Goal: Transaction & Acquisition: Purchase product/service

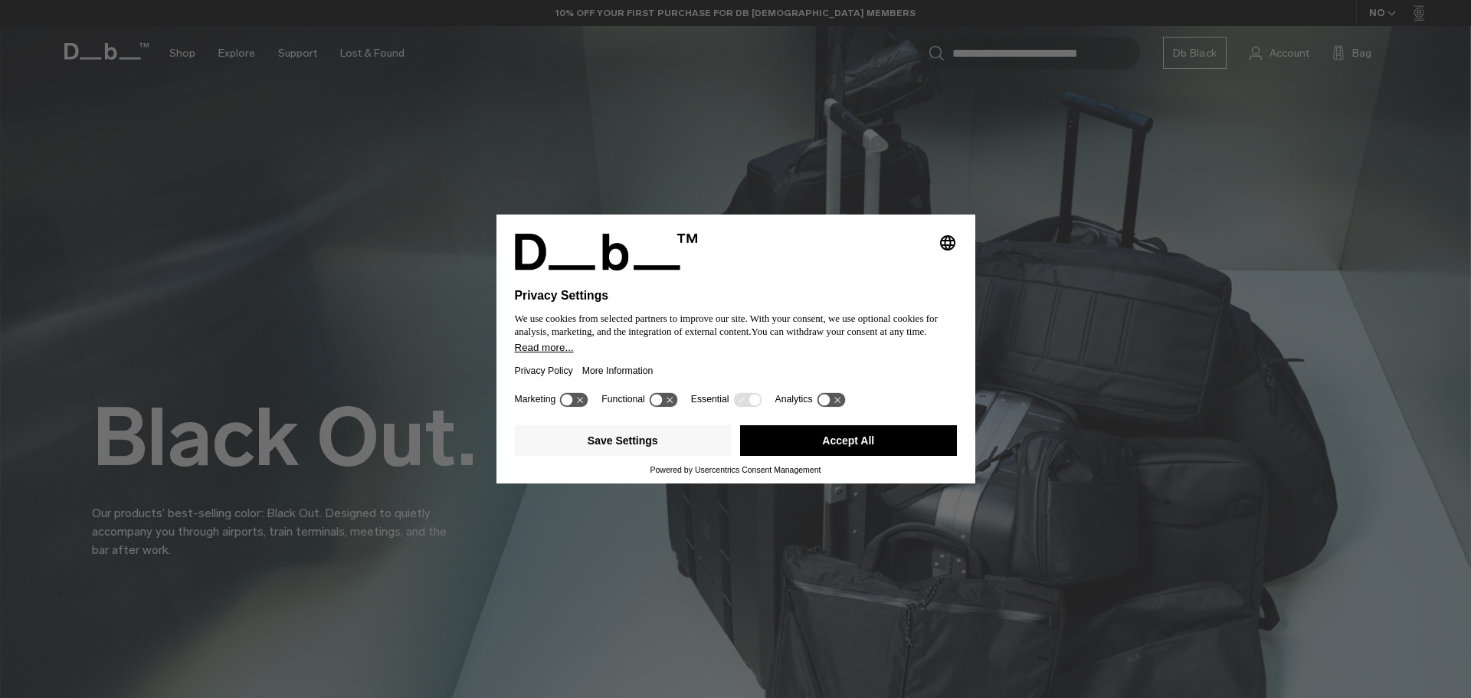
click at [918, 440] on button "Accept All" at bounding box center [848, 440] width 217 height 31
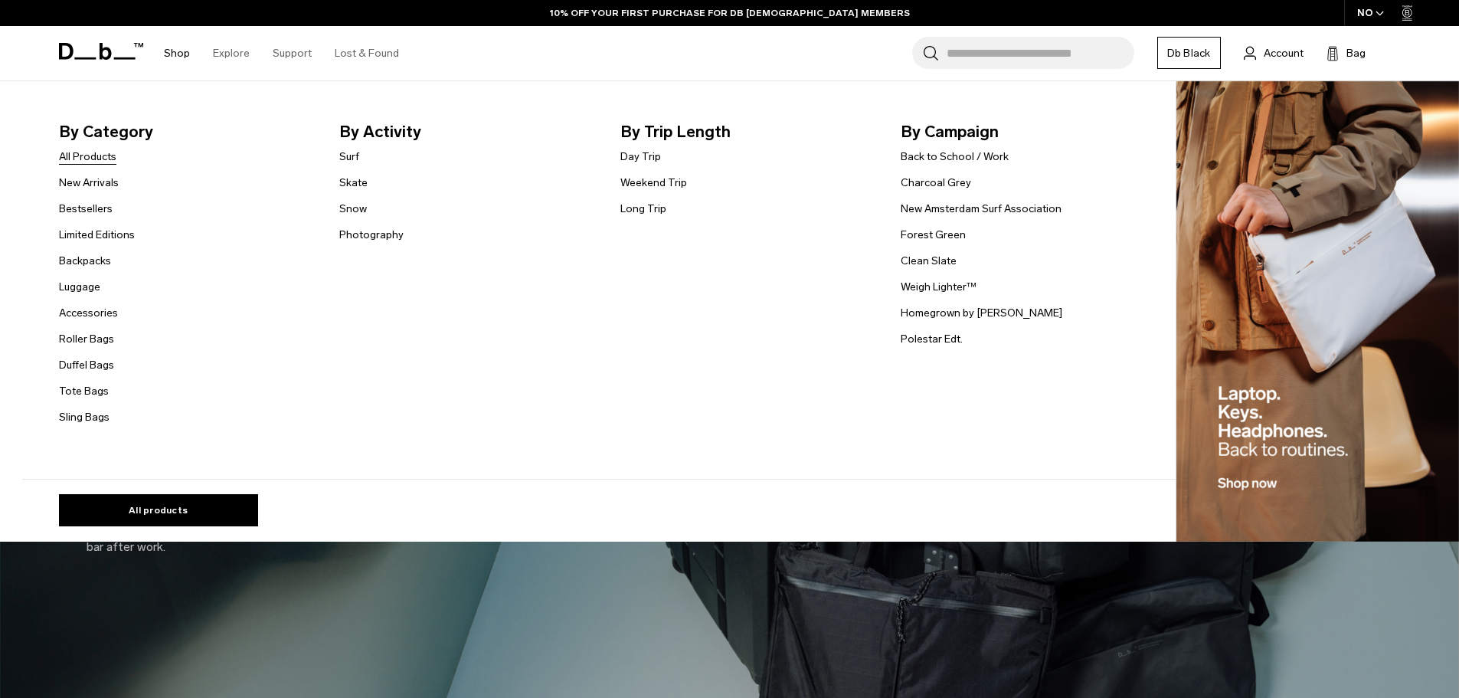
click at [103, 155] on link "All Products" at bounding box center [87, 157] width 57 height 16
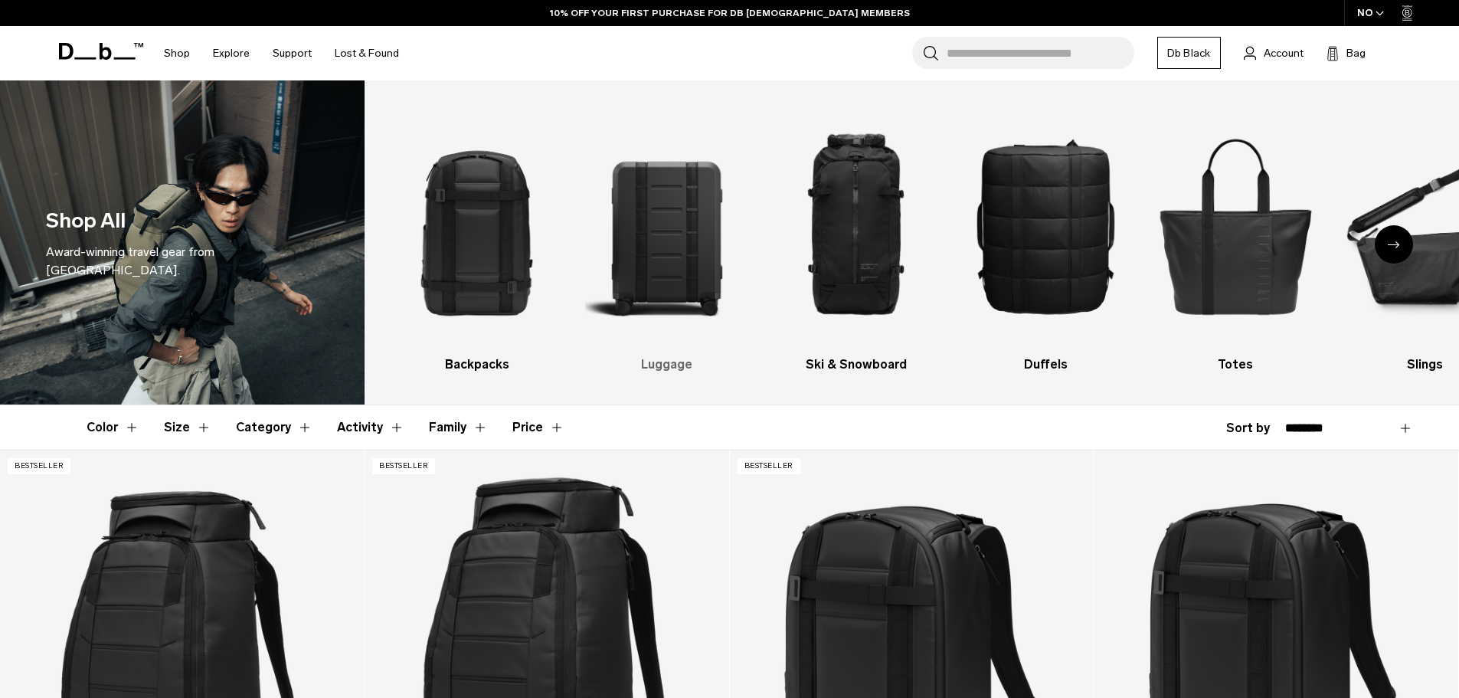
click at [624, 262] on img "2 / 10" at bounding box center [666, 225] width 163 height 244
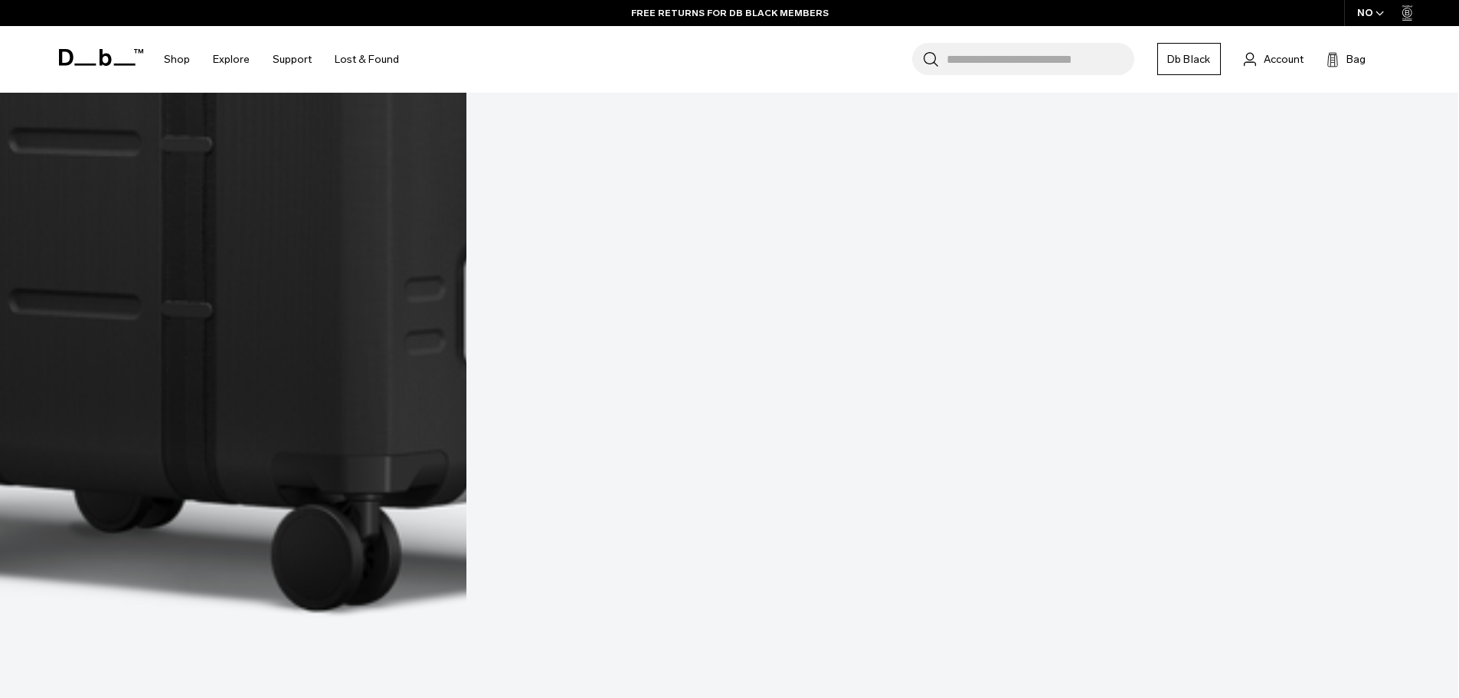
scroll to position [5685, 0]
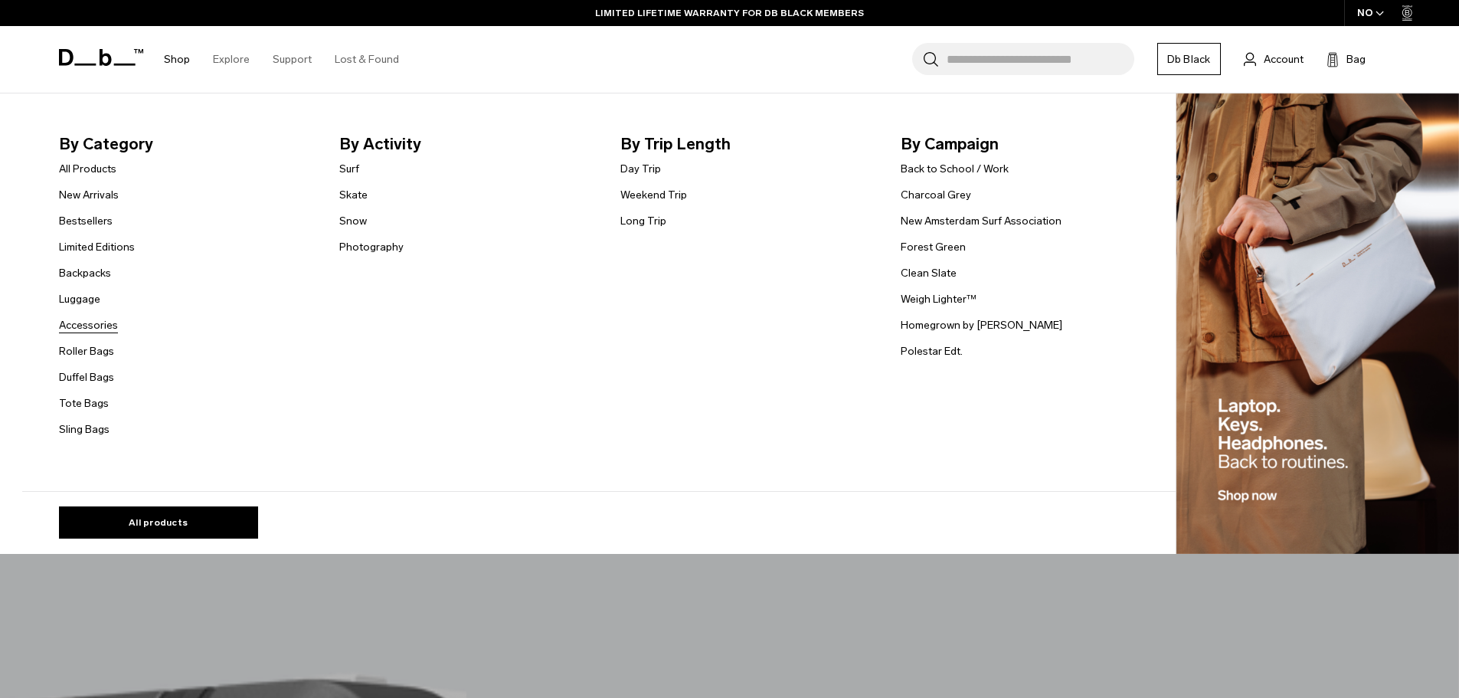
click at [101, 328] on link "Accessories" at bounding box center [88, 325] width 59 height 16
